Goal: Navigation & Orientation: Find specific page/section

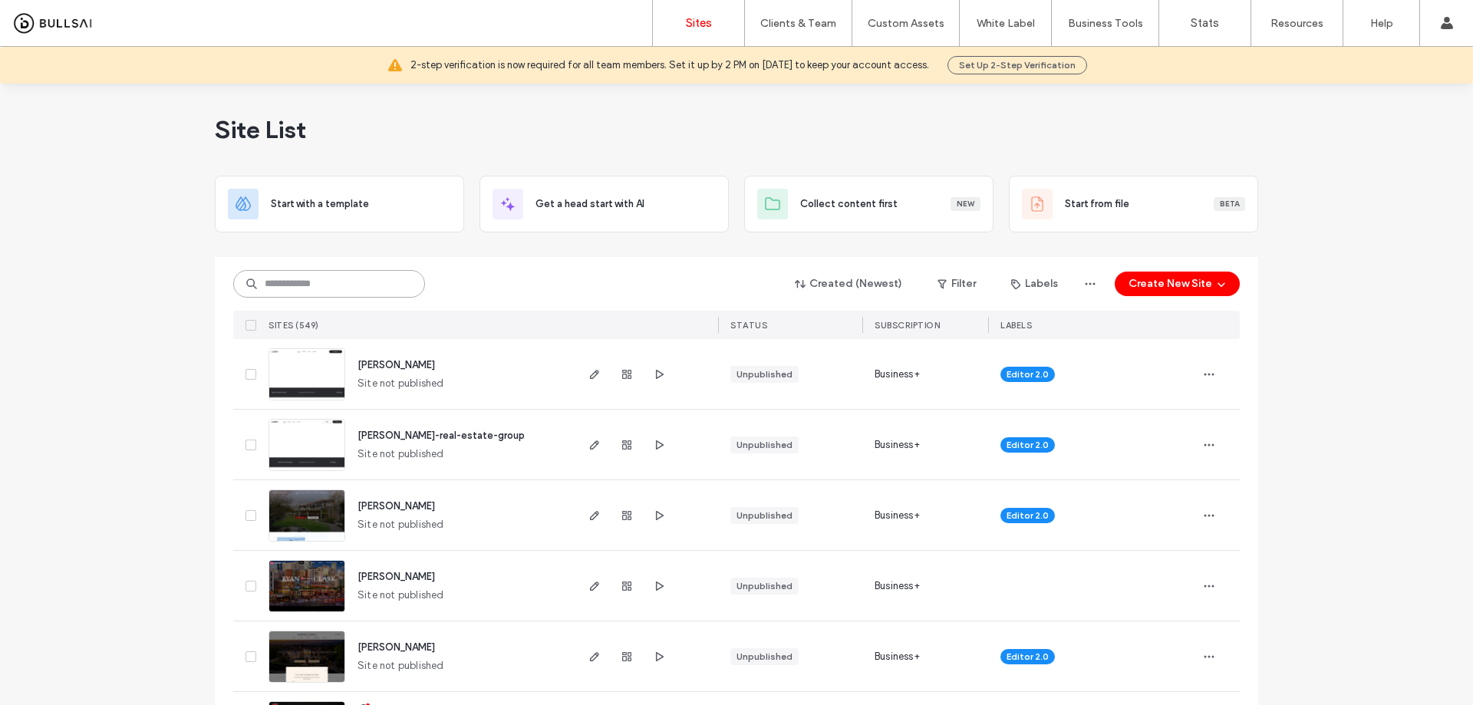
click at [357, 290] on input at bounding box center [329, 284] width 192 height 28
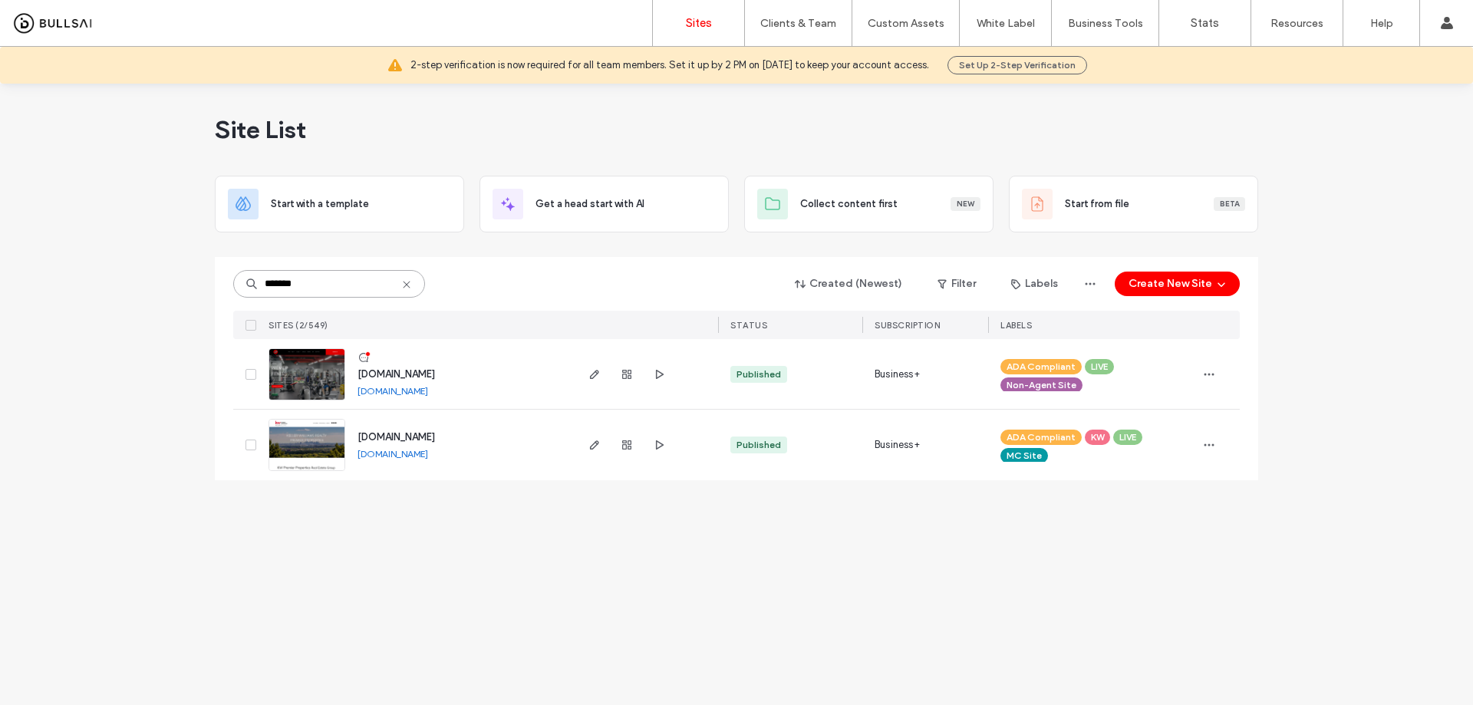
type input "*******"
click at [435, 372] on span "www.premierfitnesselkgrove.com" at bounding box center [396, 374] width 77 height 12
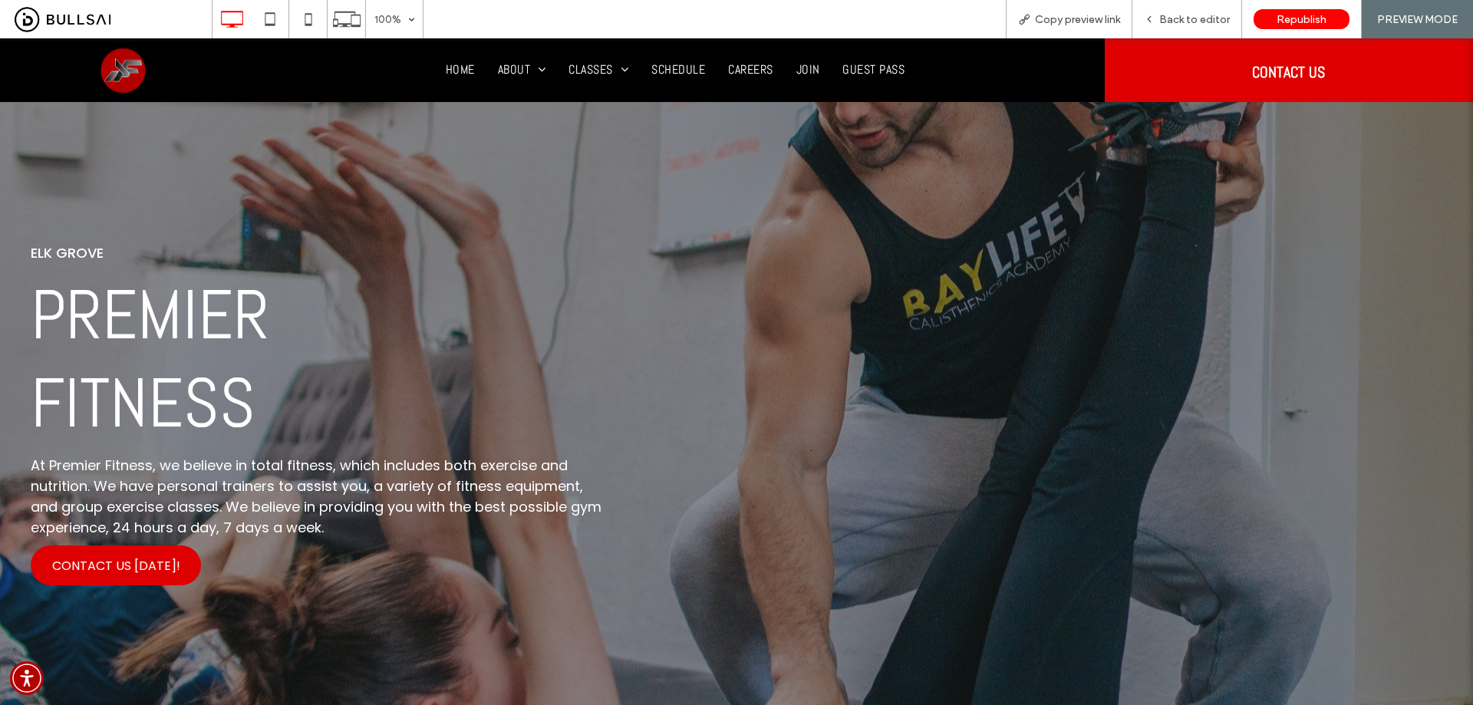
drag, startPoint x: 1180, startPoint y: 568, endPoint x: 1199, endPoint y: 183, distance: 385.6
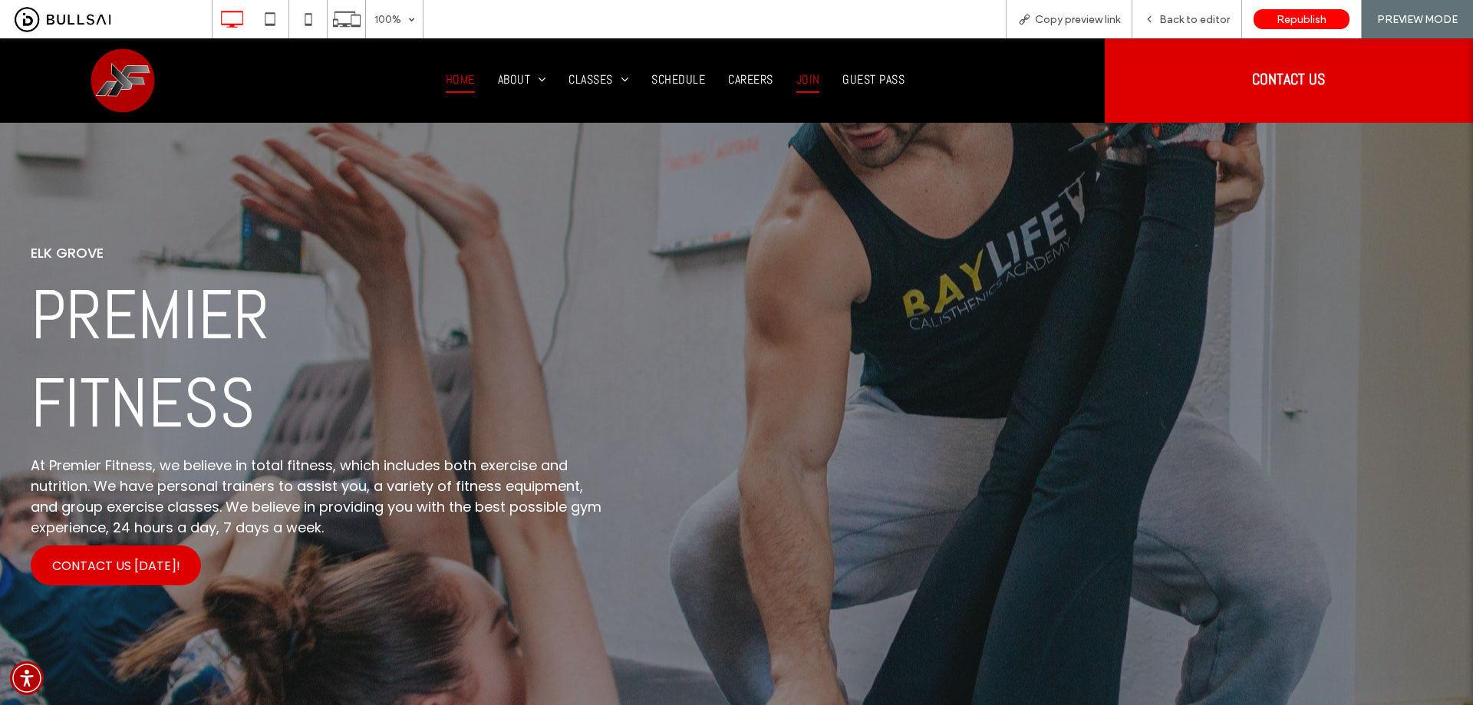
click at [796, 77] on span "JOIN" at bounding box center [808, 80] width 24 height 26
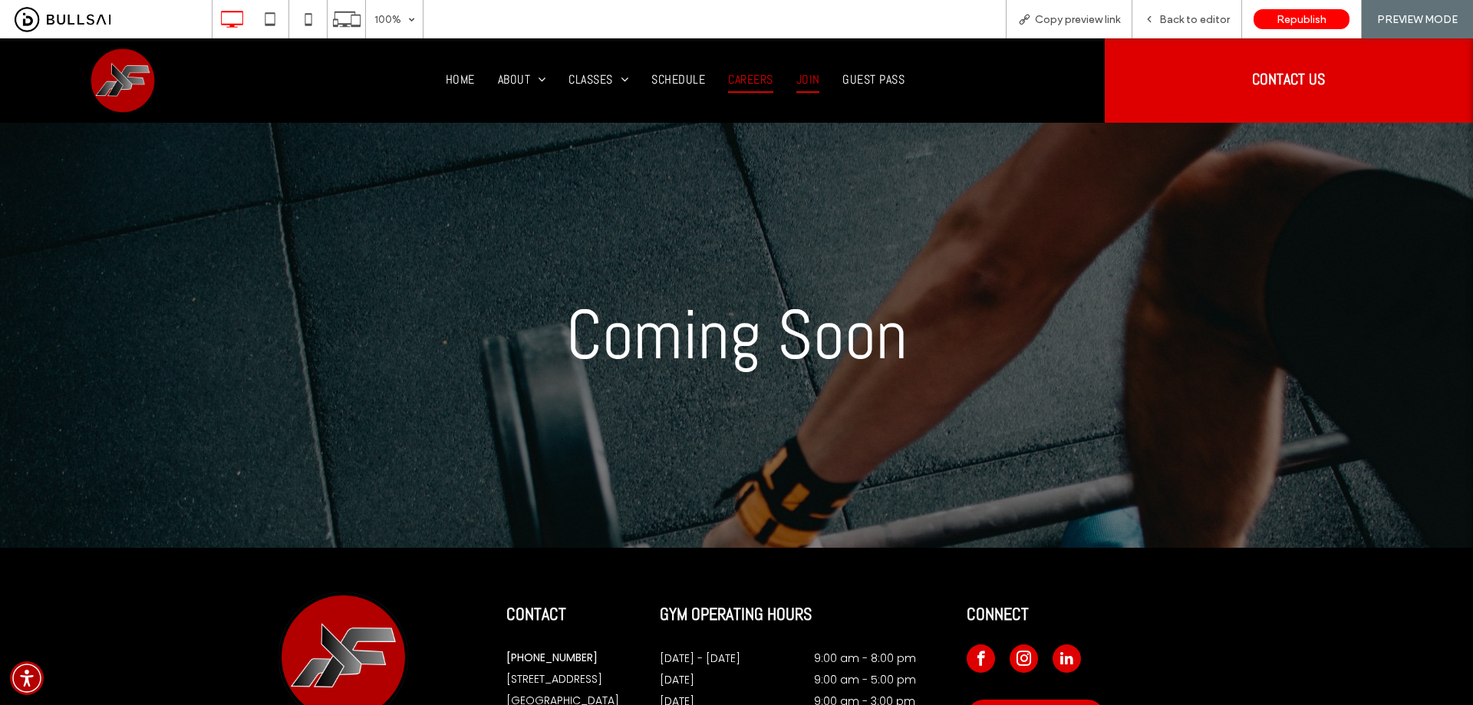
click at [748, 78] on span "Careers" at bounding box center [750, 80] width 44 height 26
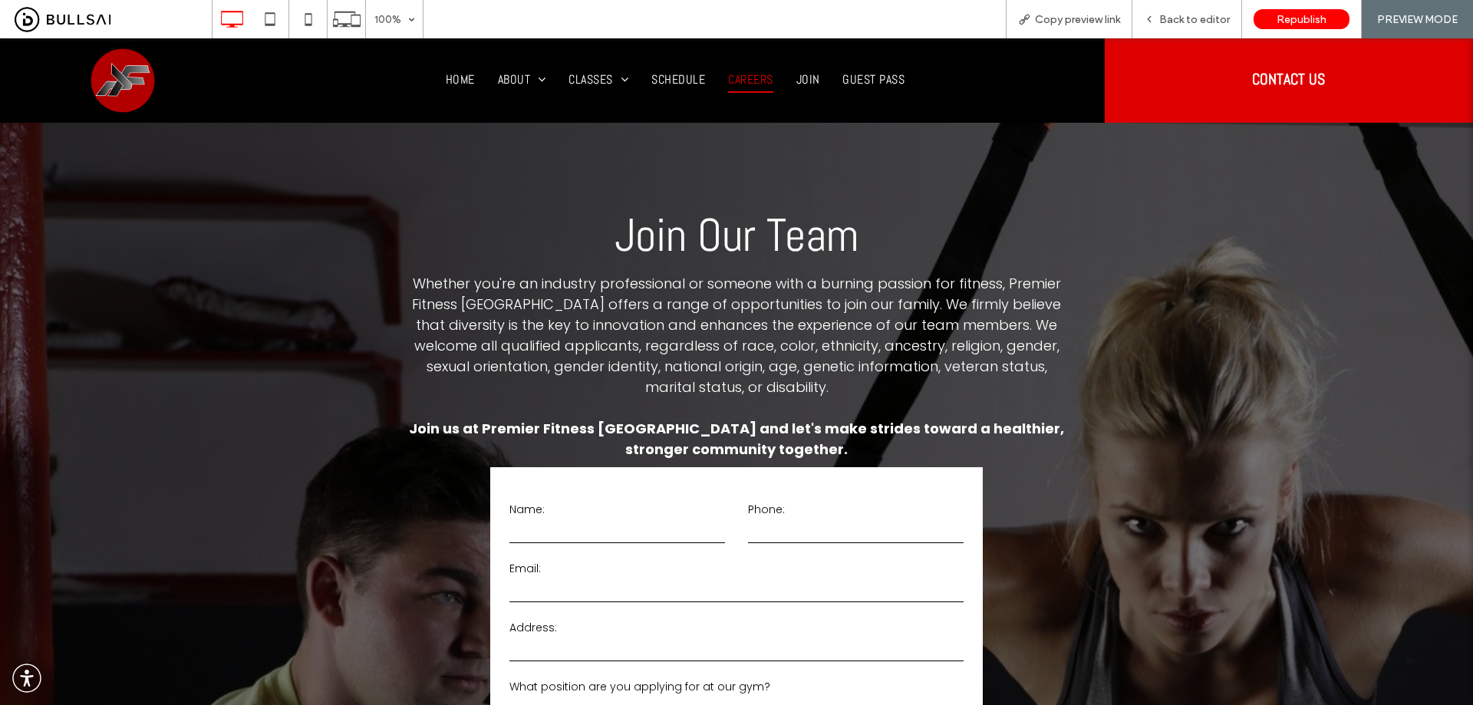
click at [774, 74] on link "Careers" at bounding box center [751, 80] width 68 height 26
click at [815, 74] on div at bounding box center [736, 352] width 1473 height 705
drag, startPoint x: 804, startPoint y: 114, endPoint x: 803, endPoint y: 75, distance: 38.4
click at [803, 75] on span "JOIN" at bounding box center [808, 80] width 24 height 26
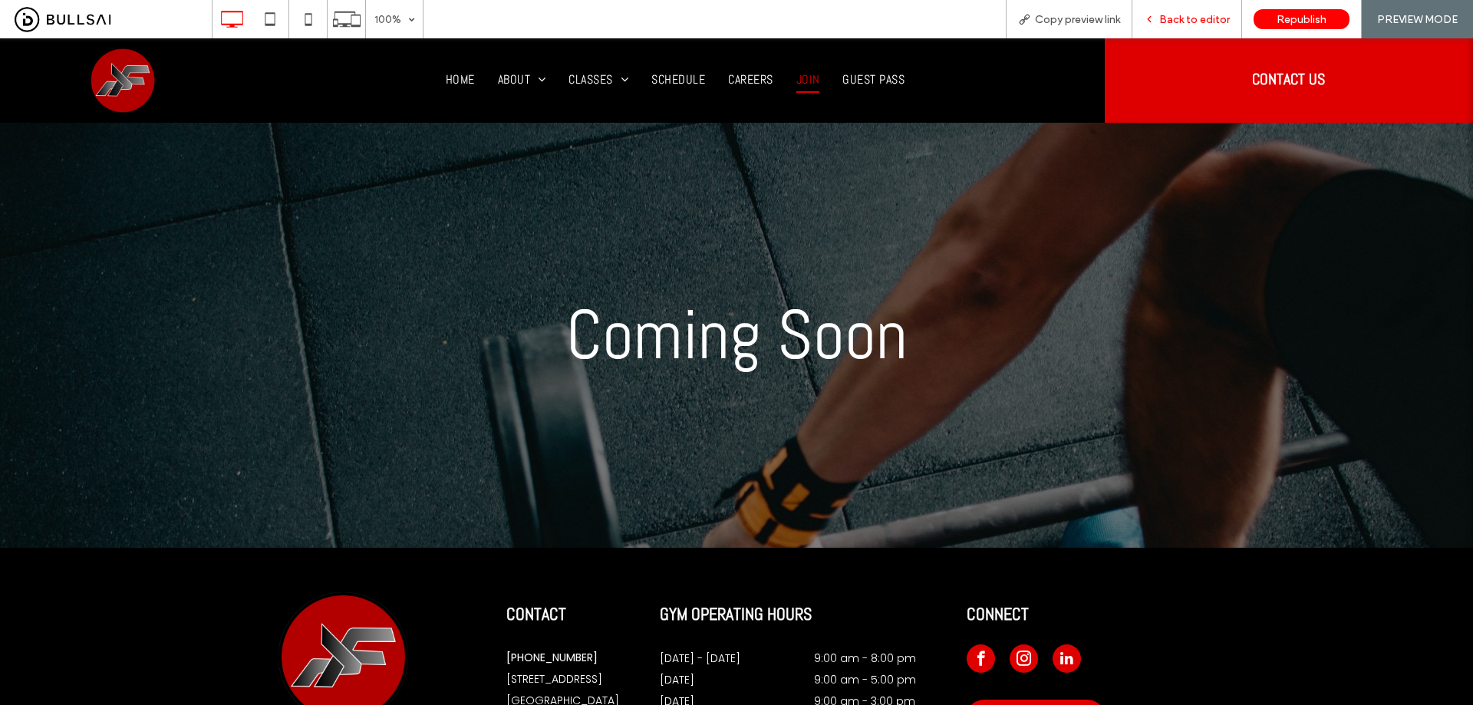
click at [1189, 18] on span "Back to editor" at bounding box center [1194, 19] width 71 height 13
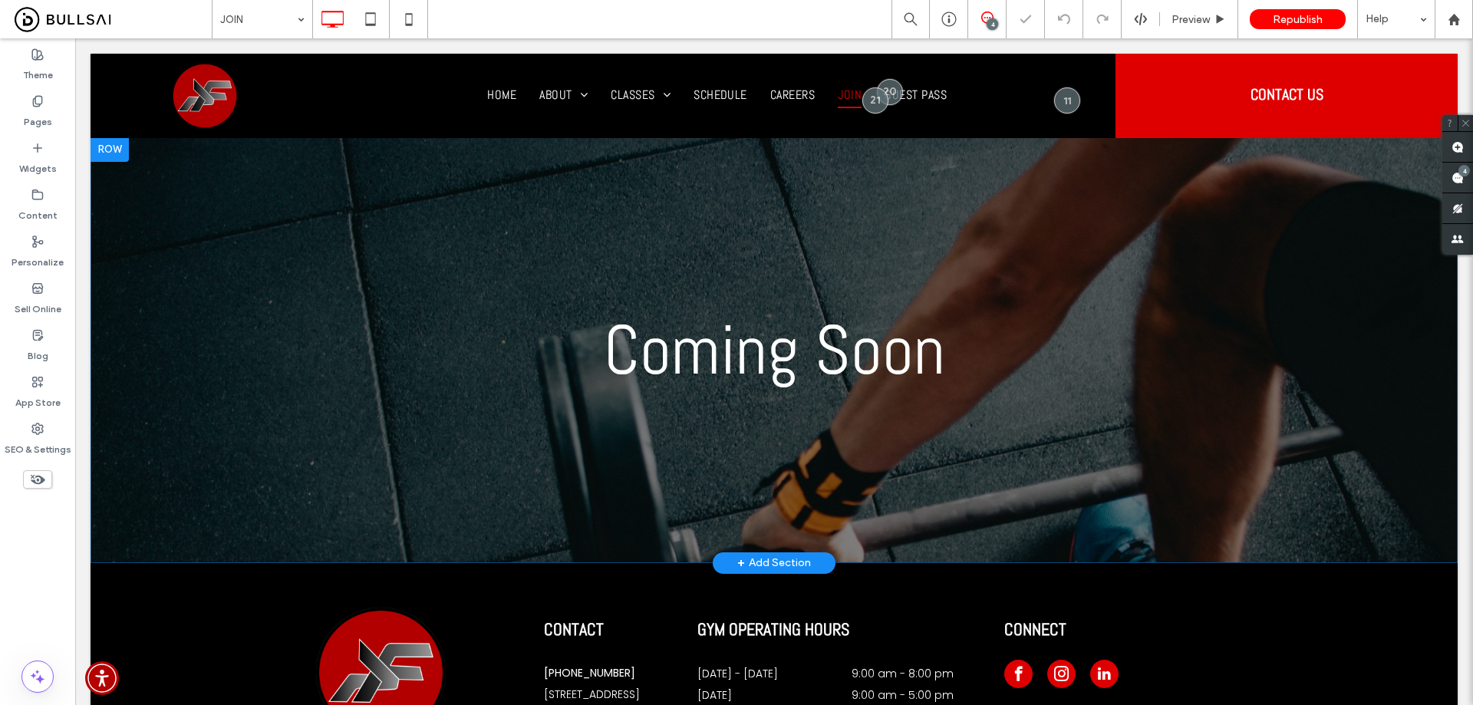
click at [444, 206] on div "Coming Soon Click To Paste Row + Add Section" at bounding box center [774, 350] width 1367 height 426
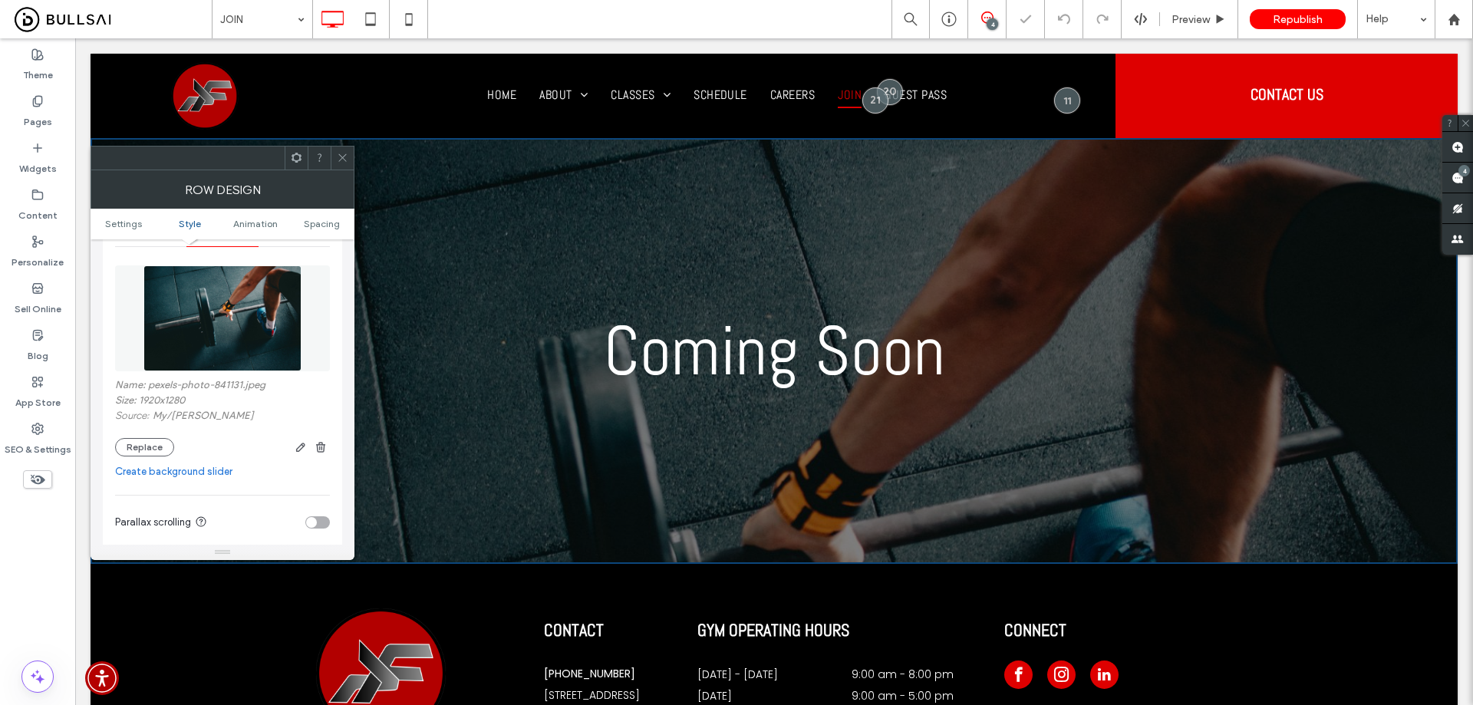
scroll to position [230, 0]
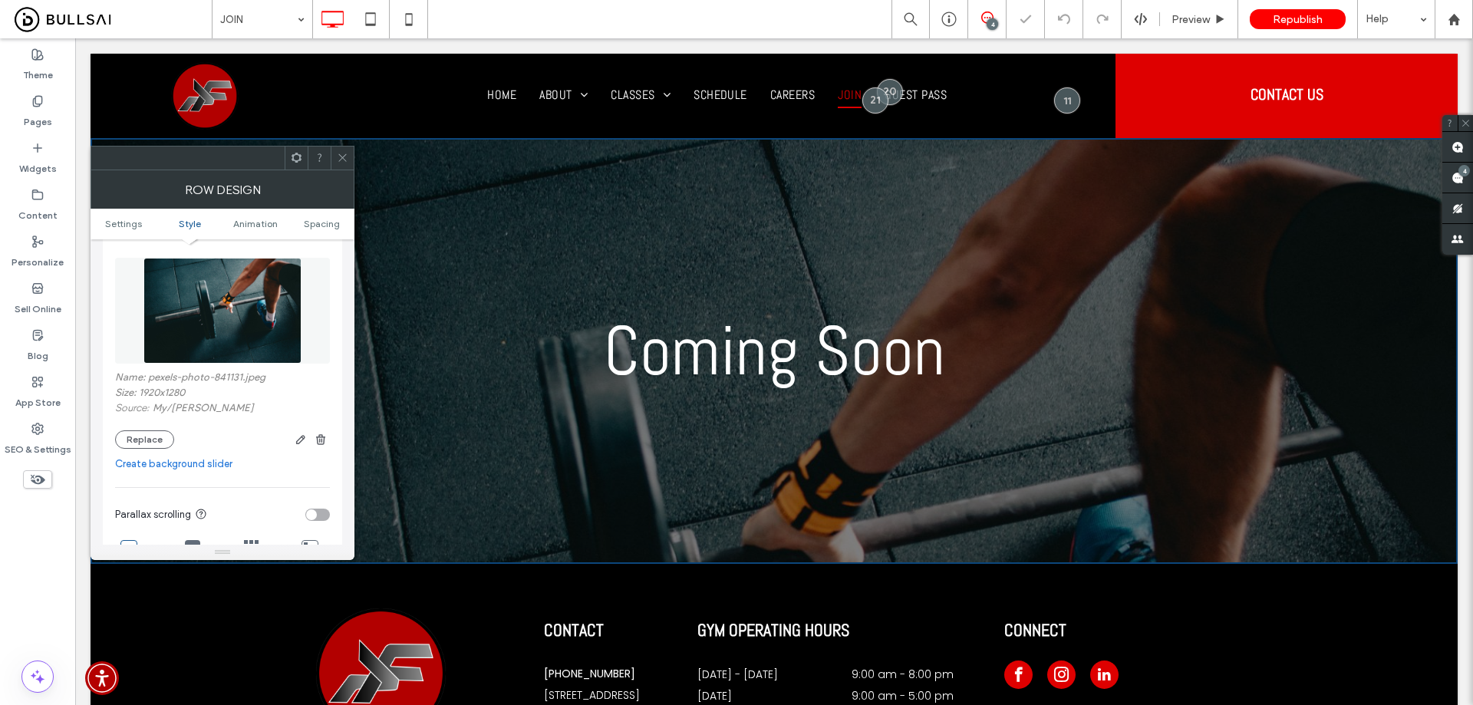
drag, startPoint x: 345, startPoint y: 168, endPoint x: 336, endPoint y: 122, distance: 46.9
click at [345, 167] on span at bounding box center [343, 158] width 12 height 23
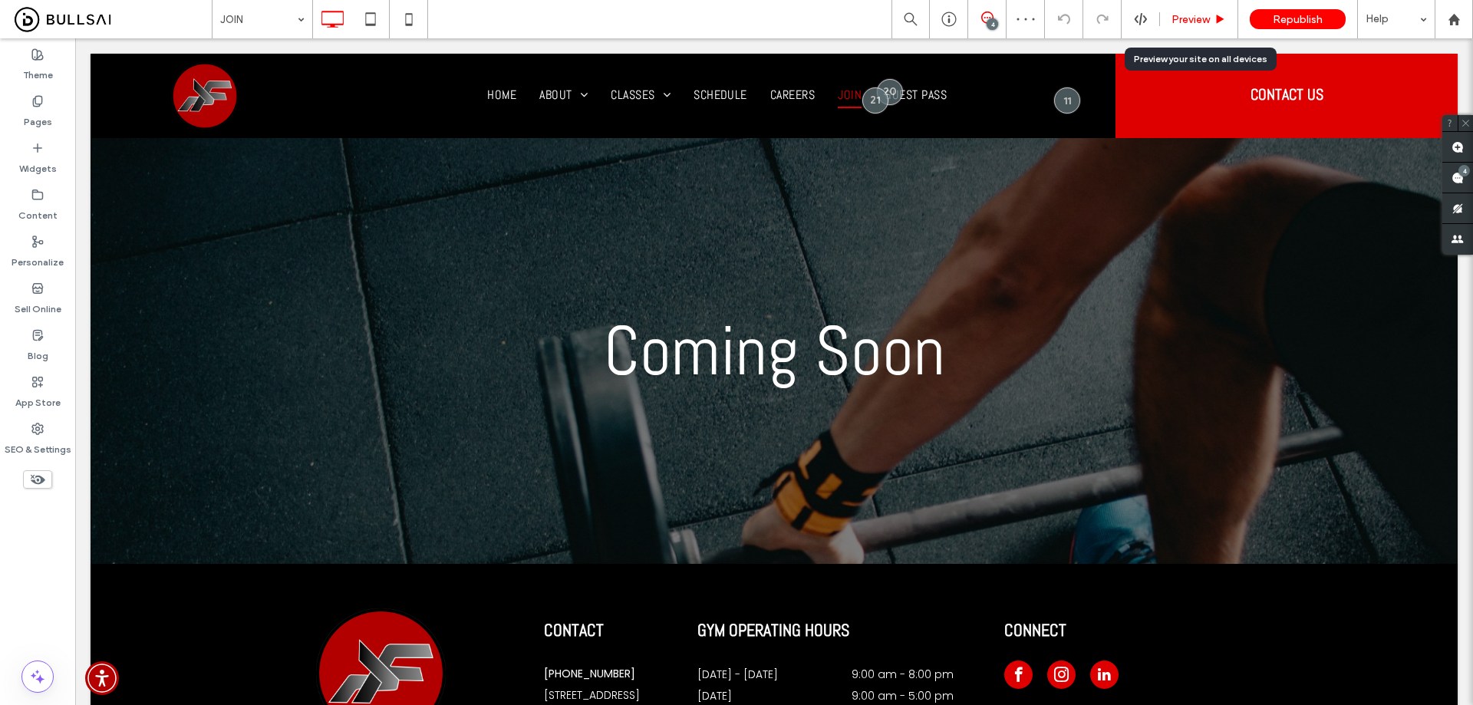
click at [1202, 20] on span "Preview" at bounding box center [1191, 19] width 38 height 13
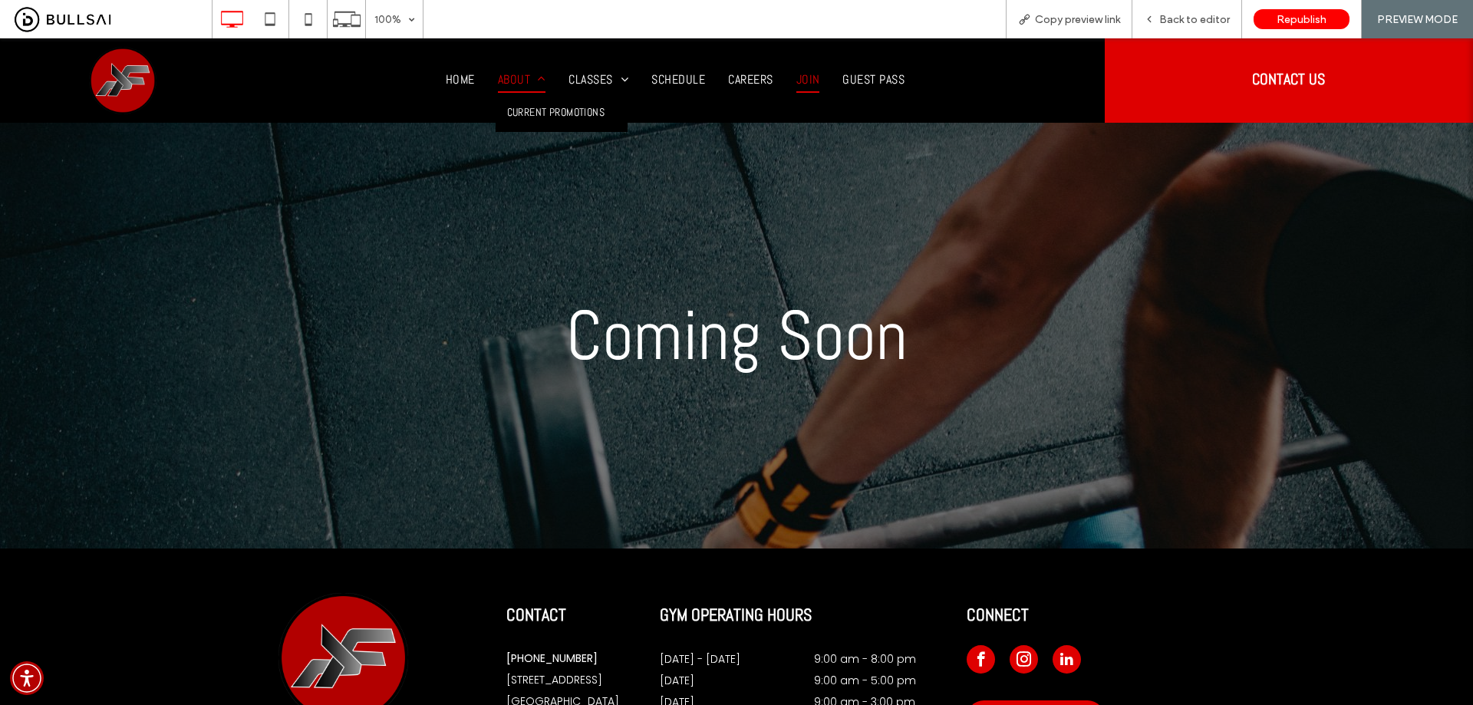
click at [498, 76] on span "About" at bounding box center [522, 80] width 48 height 26
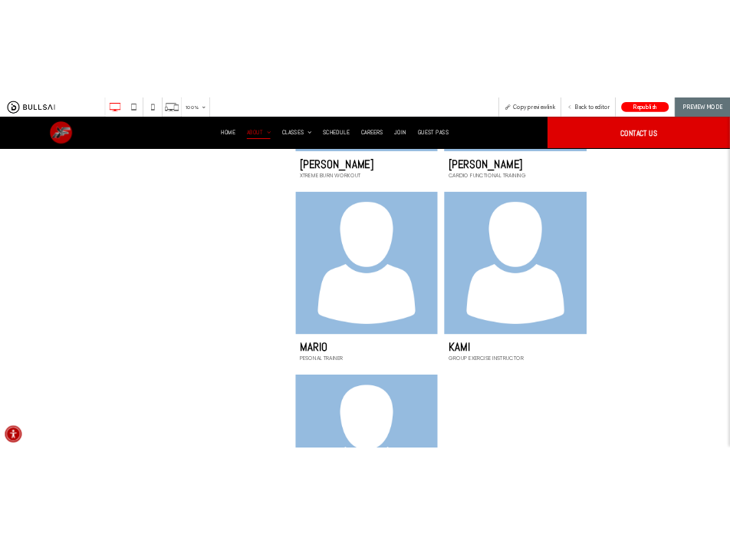
scroll to position [1995, 0]
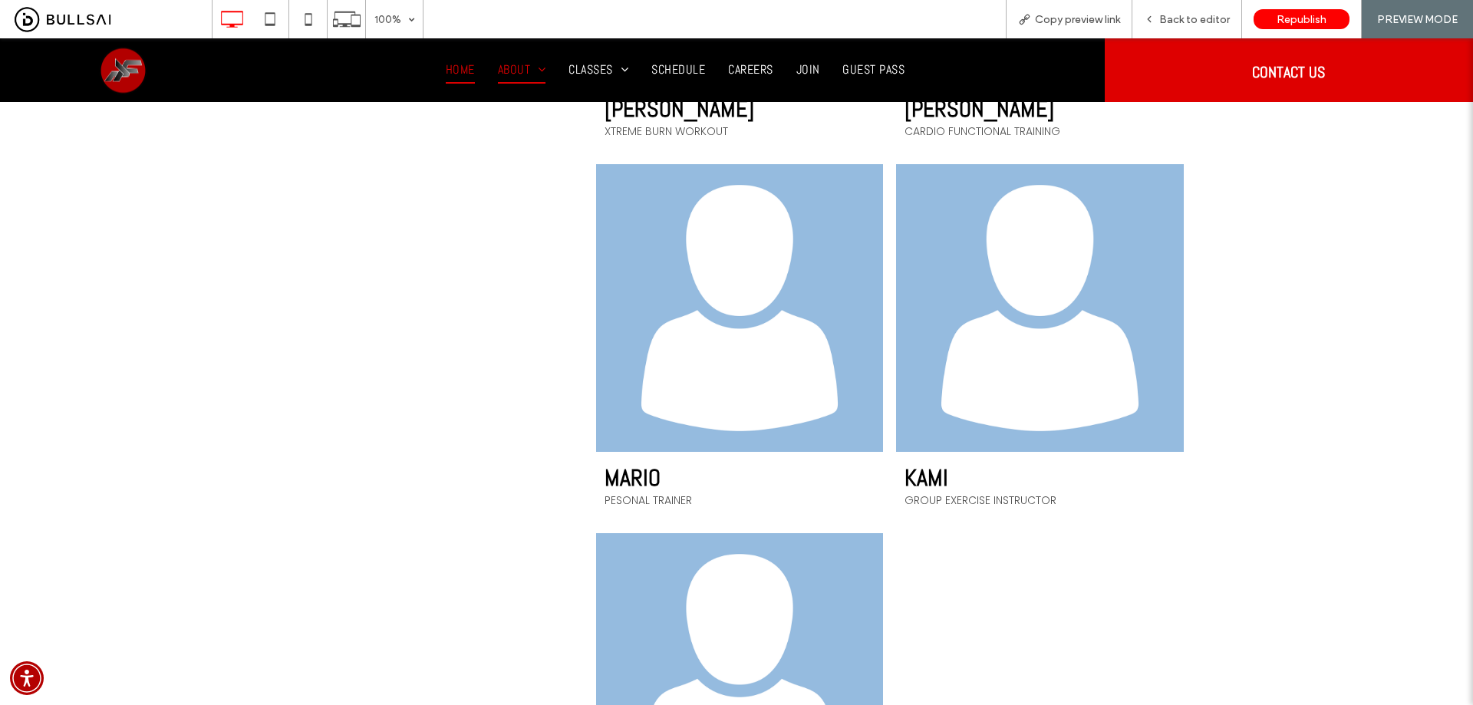
click at [471, 69] on link "Home" at bounding box center [460, 70] width 52 height 26
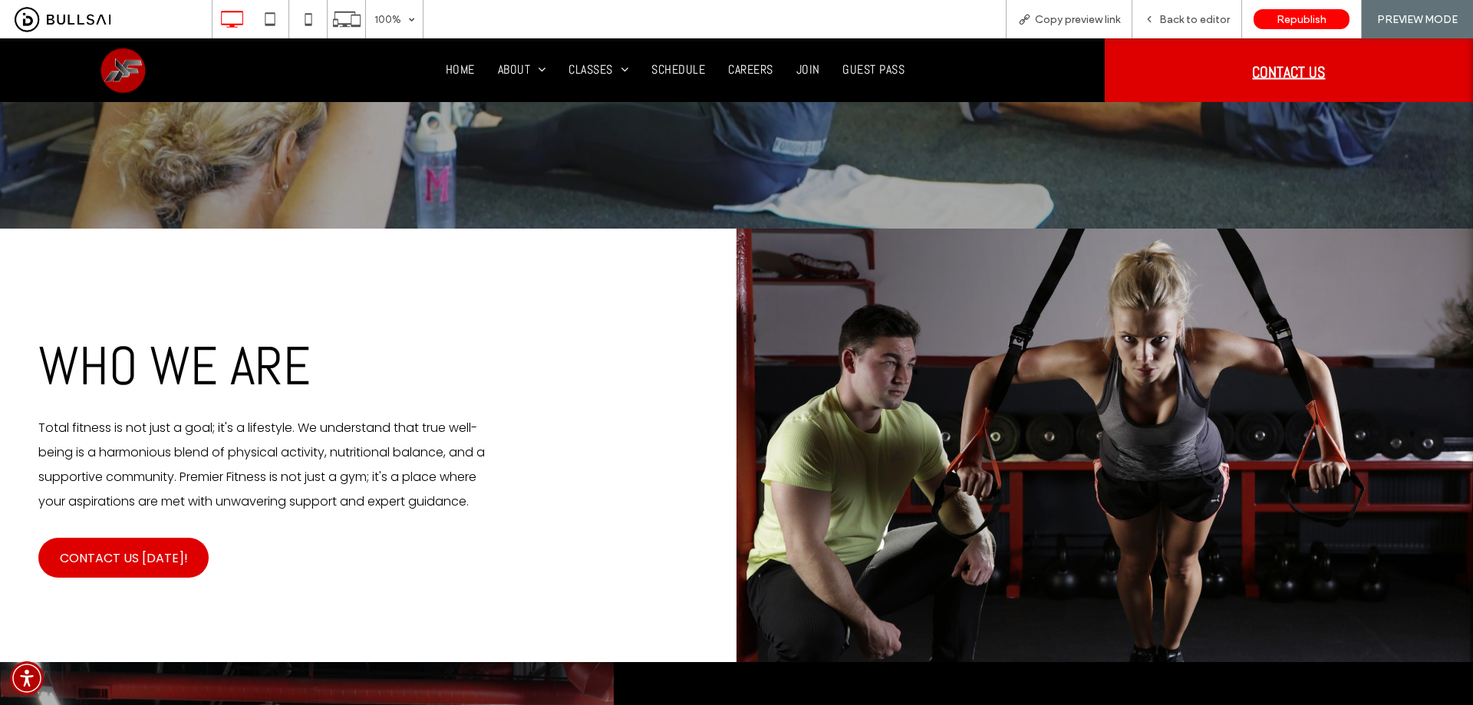
scroll to position [614, 0]
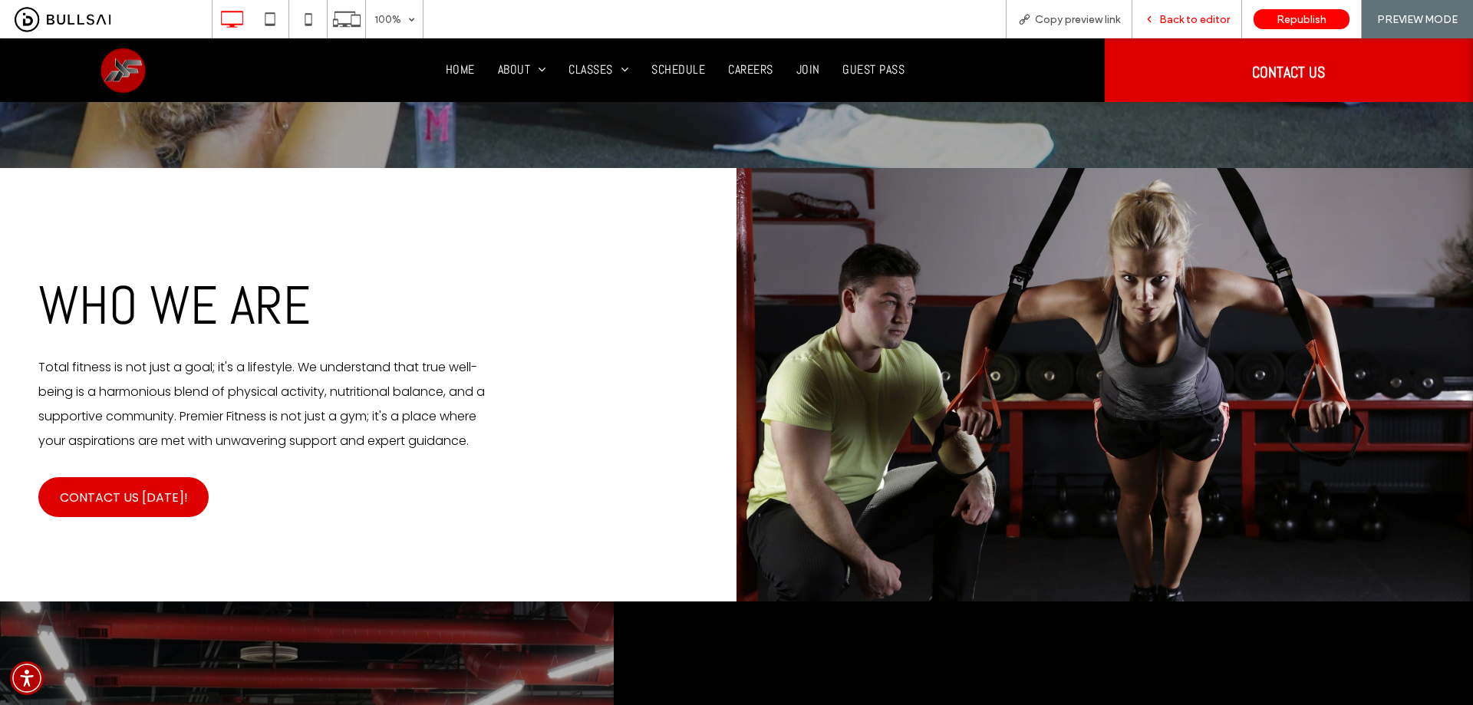
click at [1212, 16] on span "Back to editor" at bounding box center [1194, 19] width 71 height 13
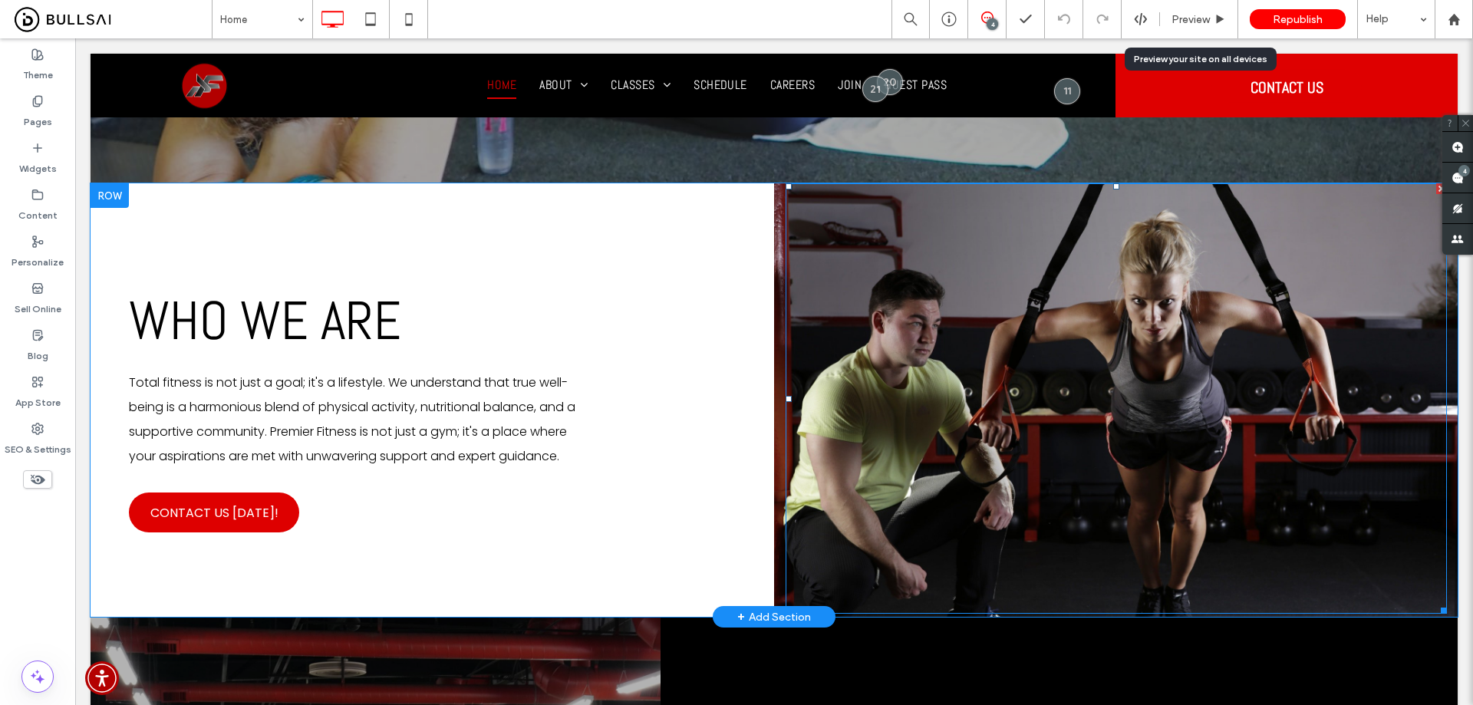
click at [1193, 357] on div at bounding box center [1116, 398] width 661 height 430
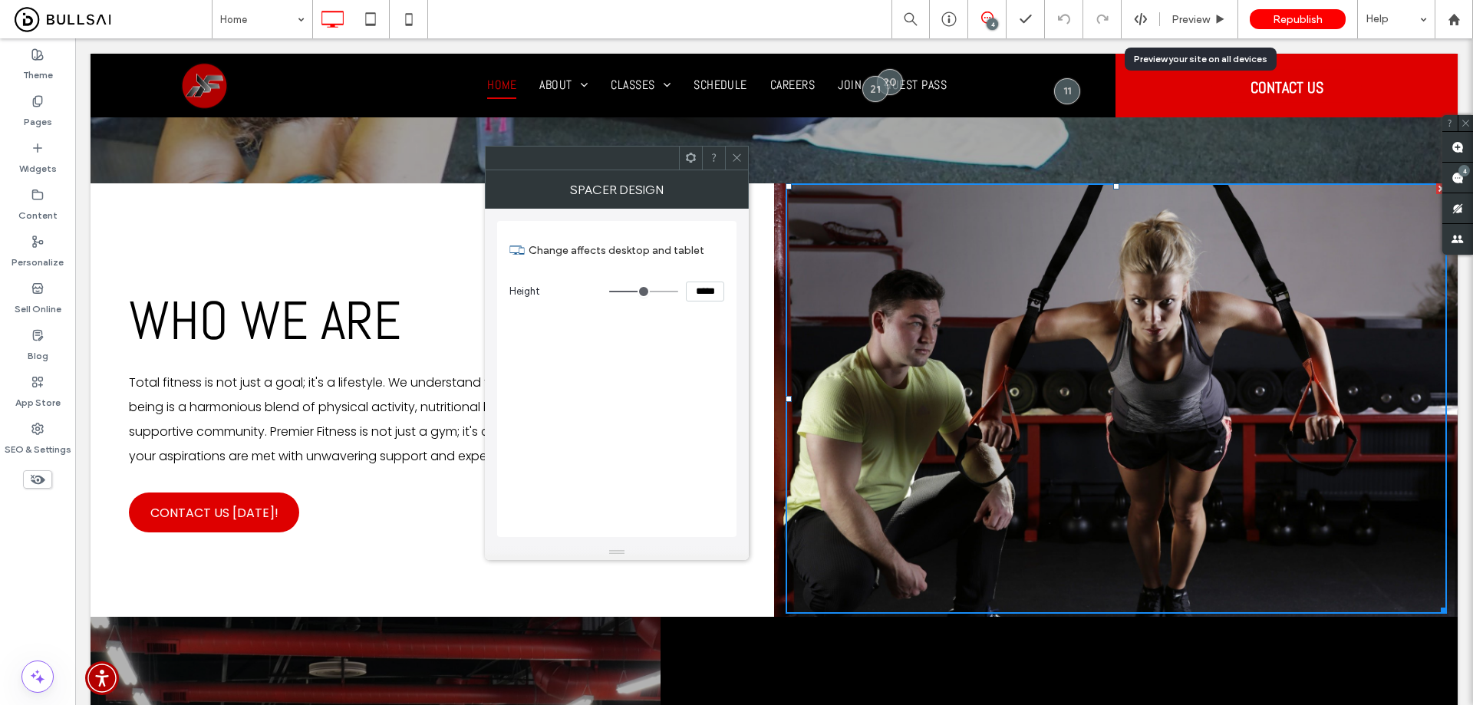
click at [738, 153] on icon at bounding box center [737, 158] width 12 height 12
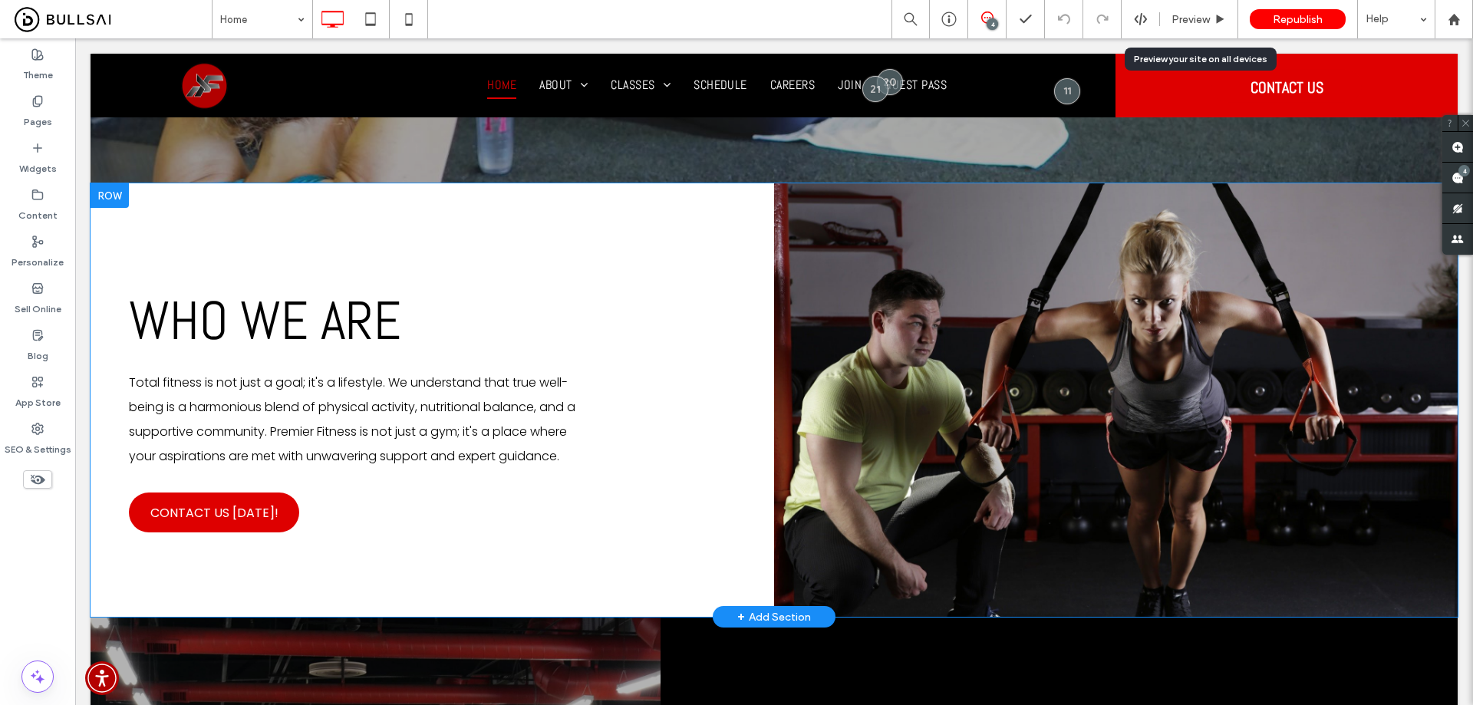
click at [1095, 617] on div "Click To Paste" at bounding box center [1116, 399] width 684 height 433
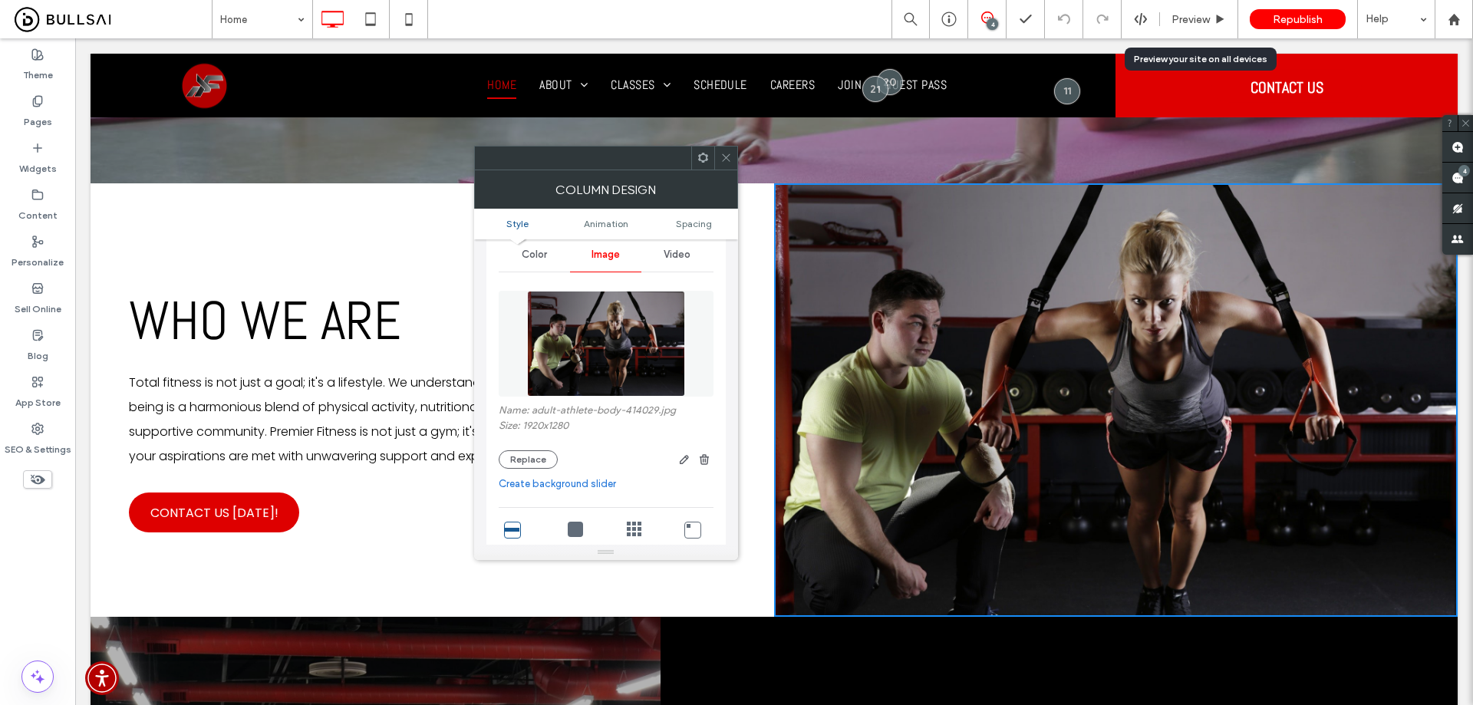
scroll to position [77, 0]
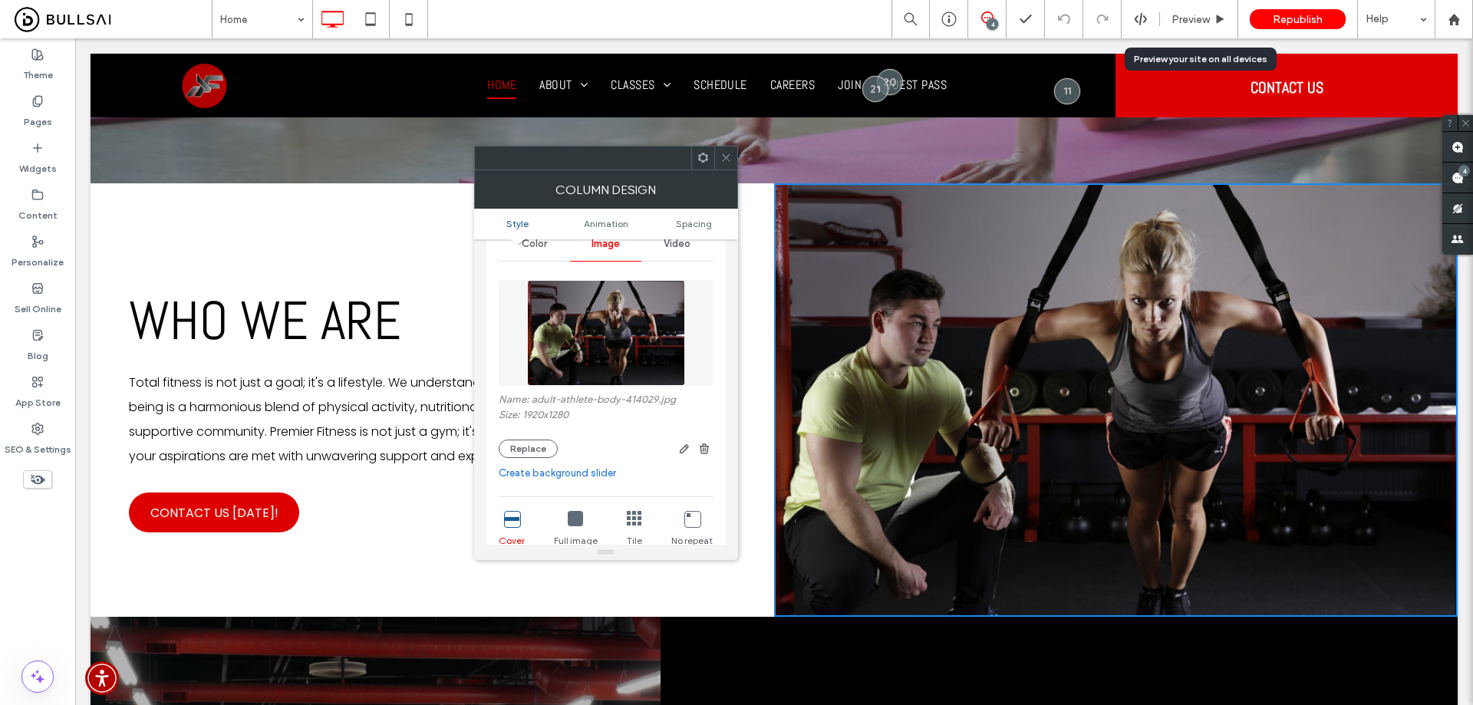
click at [723, 155] on icon at bounding box center [726, 158] width 12 height 12
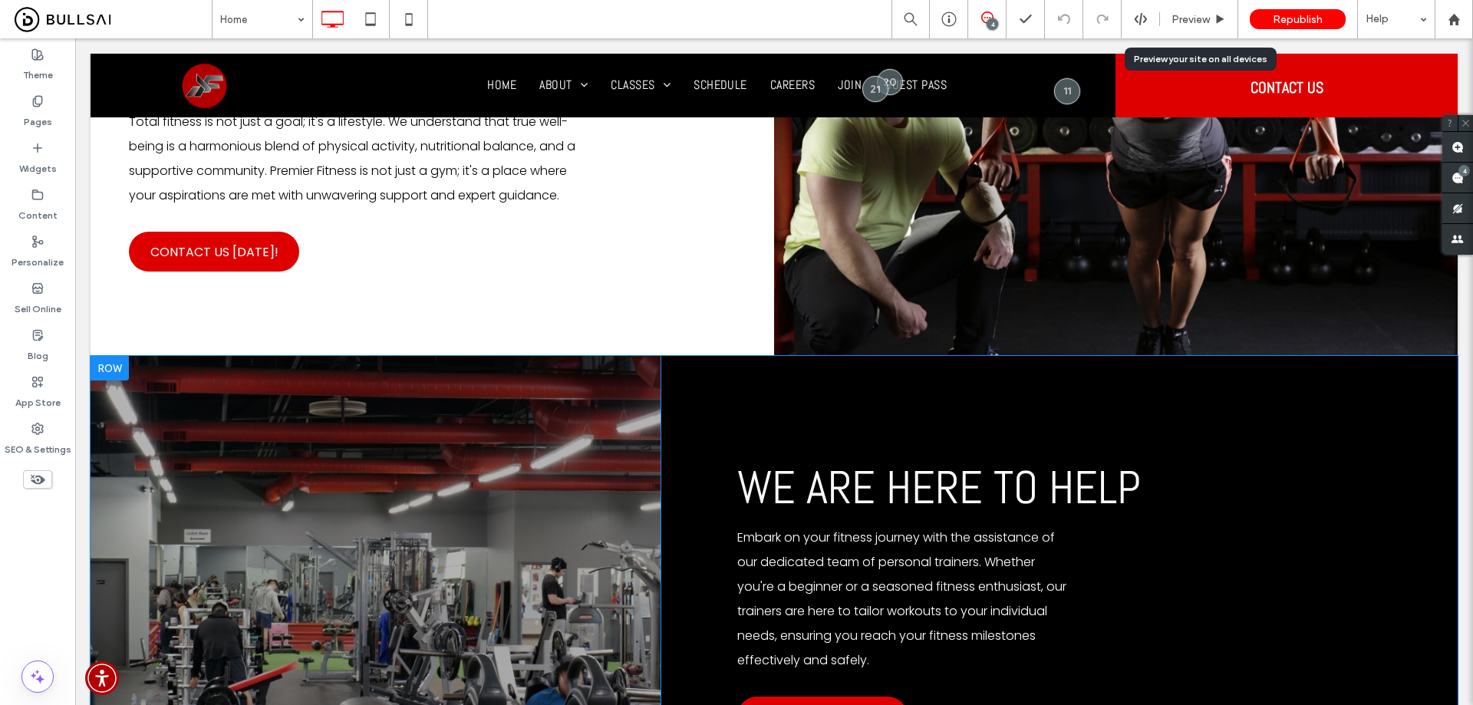
scroll to position [921, 0]
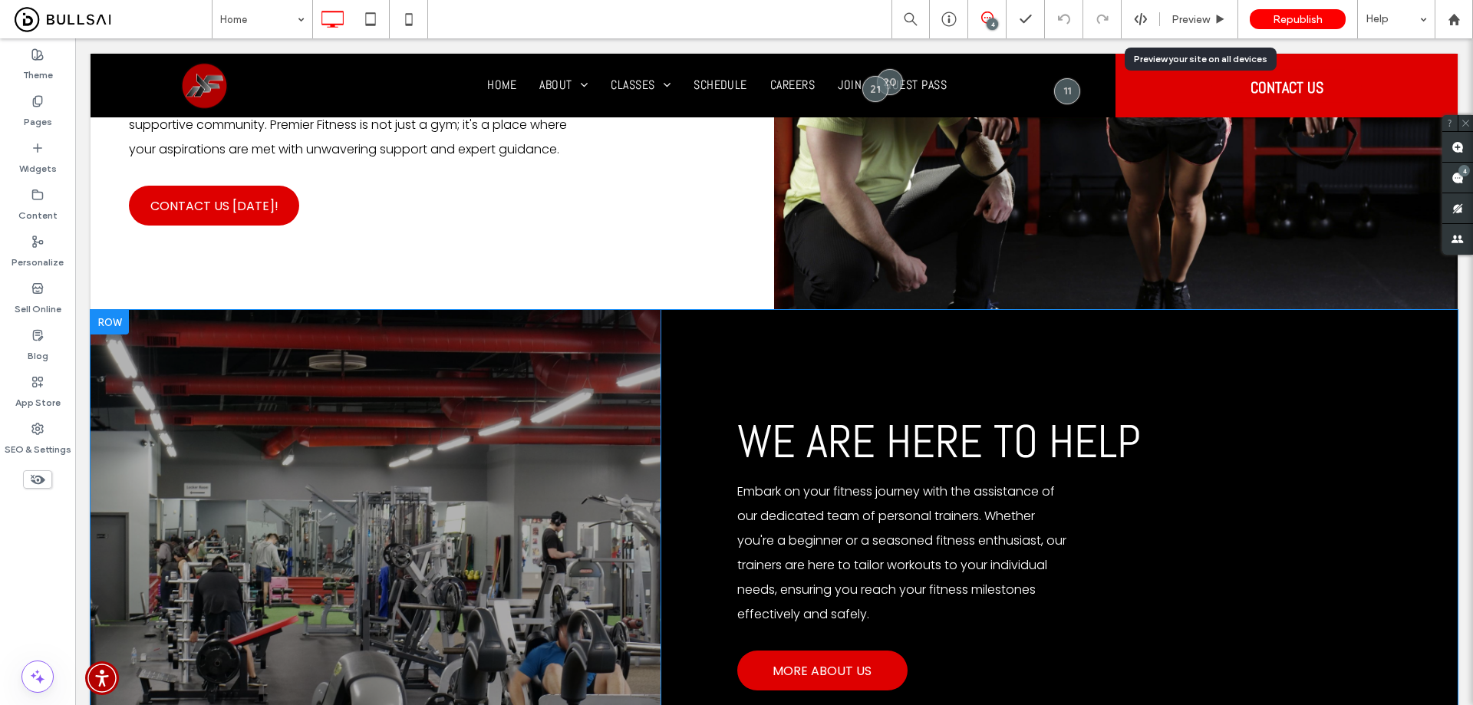
click at [609, 434] on div "Click To Paste" at bounding box center [376, 557] width 570 height 494
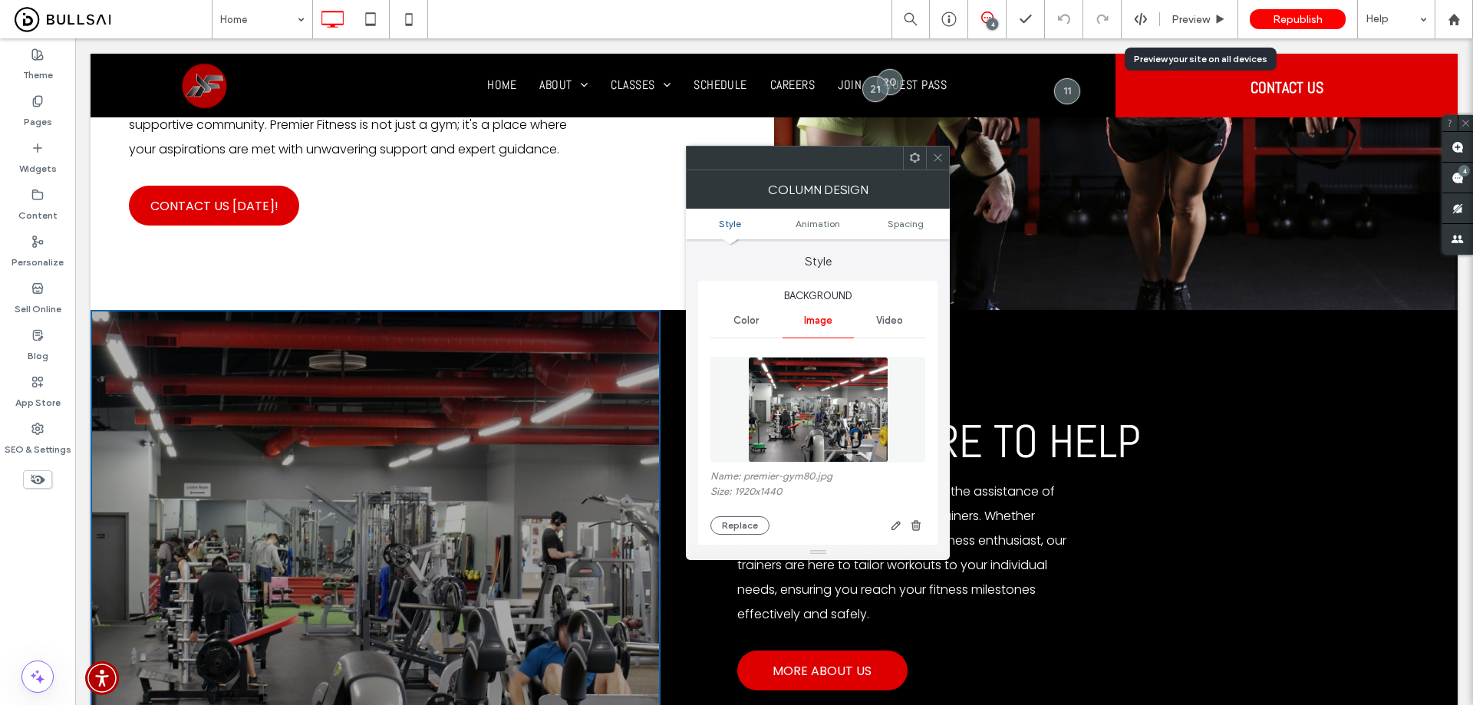
click at [929, 150] on div at bounding box center [937, 158] width 23 height 23
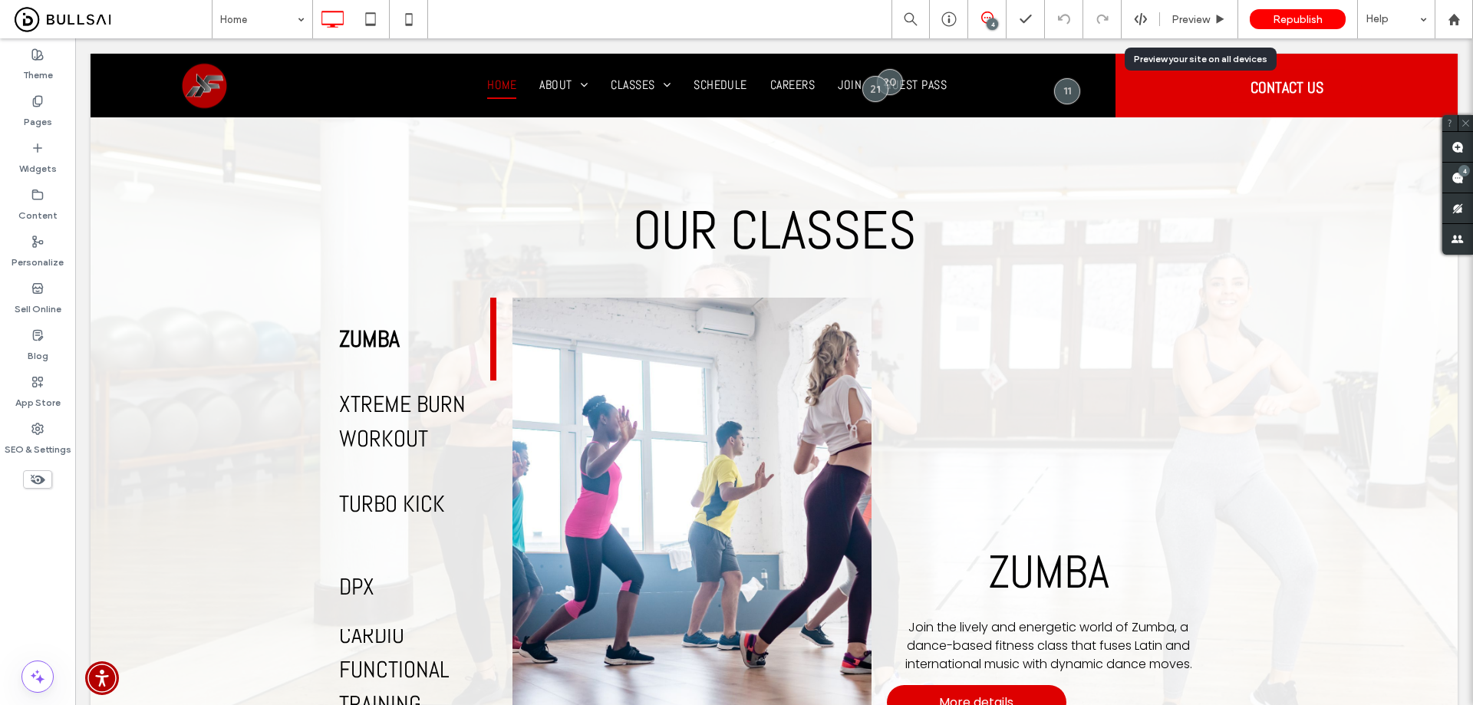
scroll to position [2839, 0]
